Goal: Transaction & Acquisition: Purchase product/service

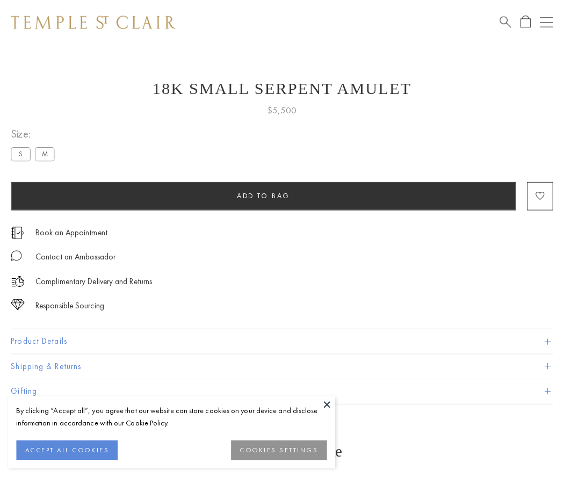
scroll to position [1, 0]
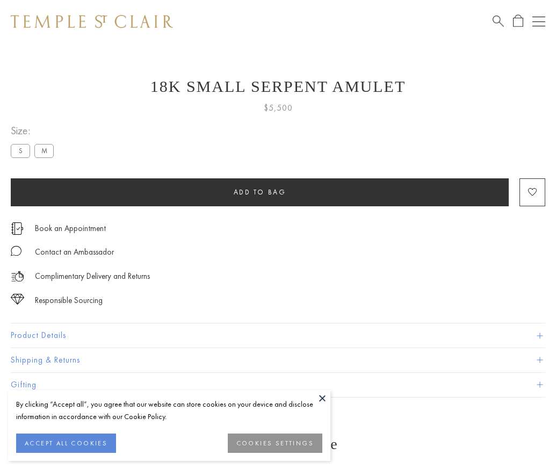
click at [259, 192] on span "Add to bag" at bounding box center [259, 191] width 53 height 9
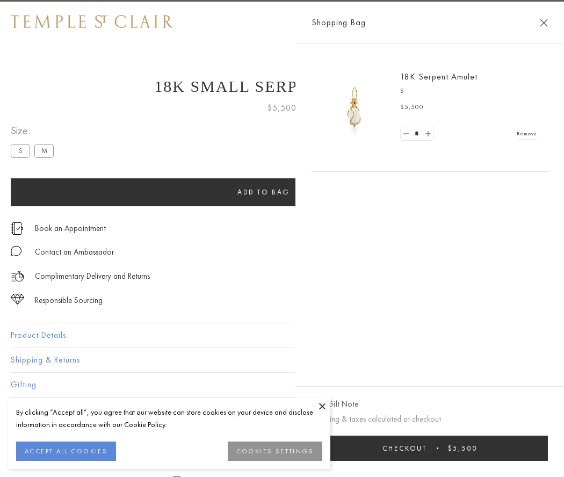
click at [429, 448] on button "Checkout $5,500" at bounding box center [429, 447] width 236 height 25
